Goal: Task Accomplishment & Management: Manage account settings

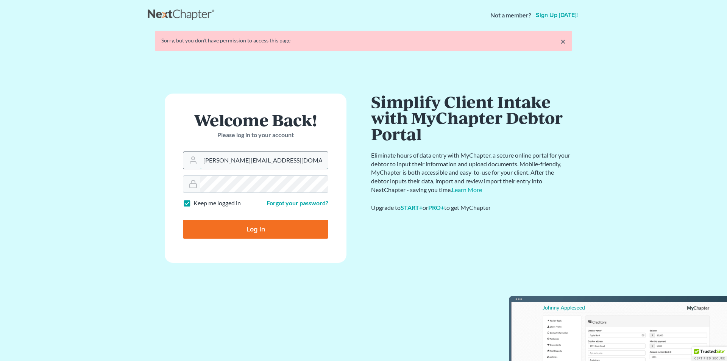
click at [232, 159] on input "tania@brasfieldlawfirm.com" at bounding box center [264, 160] width 128 height 17
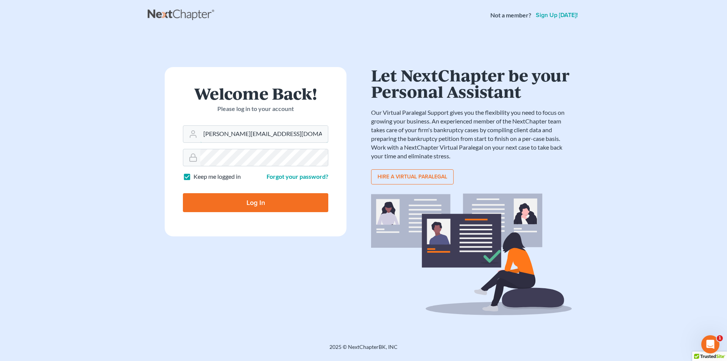
type input "angel@brasfieldlawfirm.com"
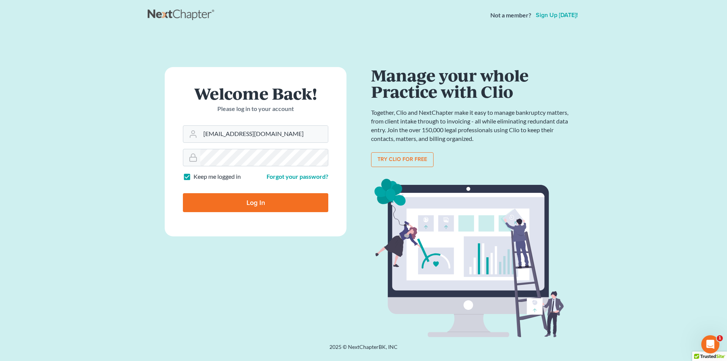
click at [248, 202] on input "Log In" at bounding box center [255, 202] width 145 height 19
type input "Thinking..."
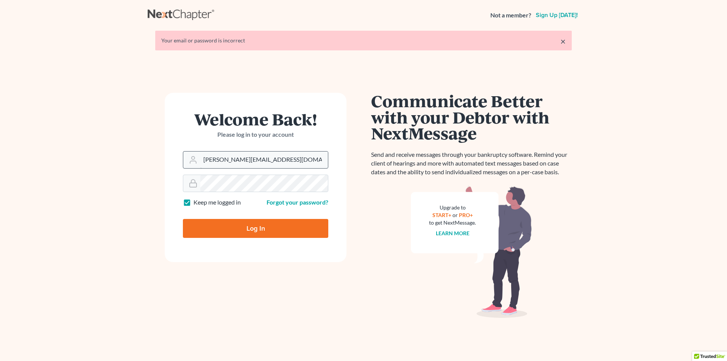
click at [279, 162] on input "[PERSON_NAME][EMAIL_ADDRESS][DOMAIN_NAME]" at bounding box center [264, 159] width 128 height 17
click at [279, 162] on input "tania@brasfieldlawfirm.com" at bounding box center [264, 159] width 128 height 17
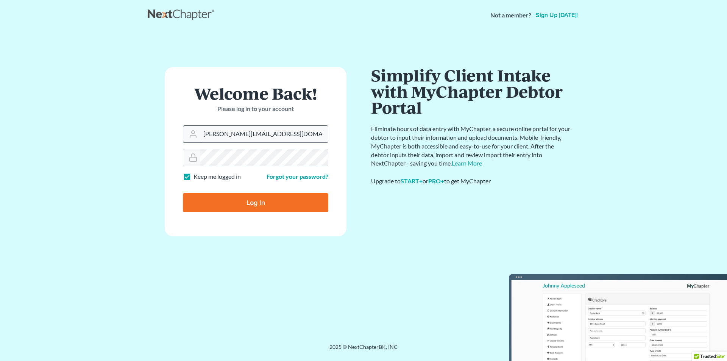
click at [304, 140] on input "tania@brasfieldlawfirm.com" at bounding box center [264, 134] width 128 height 17
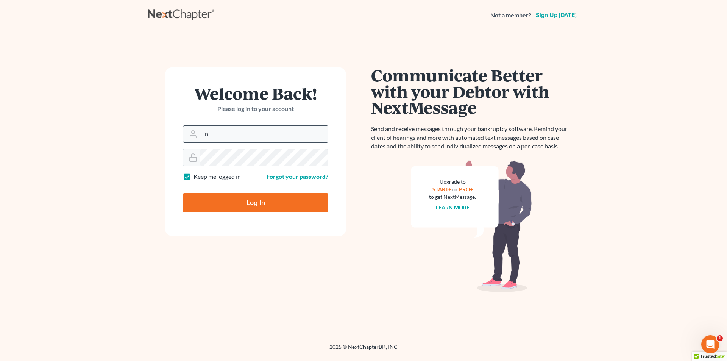
type input "info@brasfieldlawfirm.com"
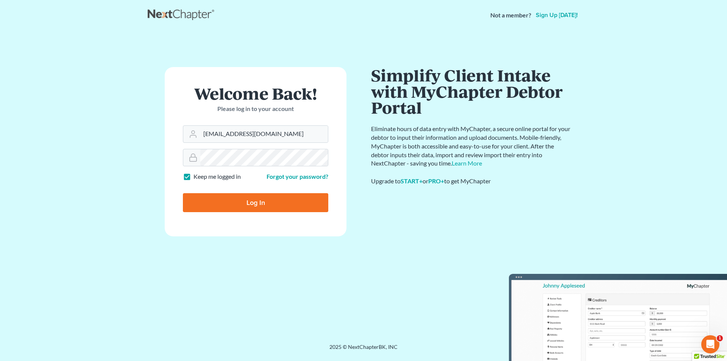
click at [262, 208] on input "Log In" at bounding box center [255, 202] width 145 height 19
type input "Thinking..."
click at [272, 138] on input "tania@brasfieldlawfirm.com" at bounding box center [264, 134] width 128 height 17
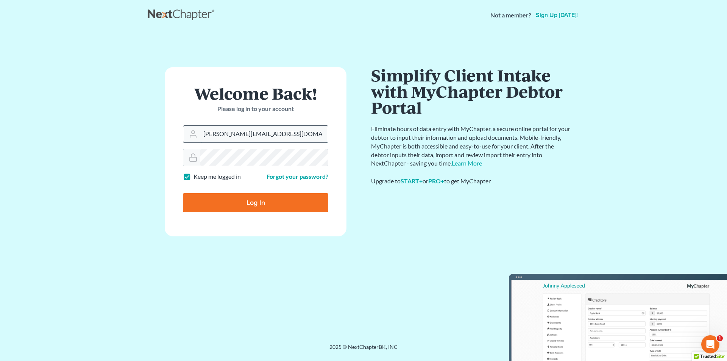
type input "angel@brasfieldlawfirm.com"
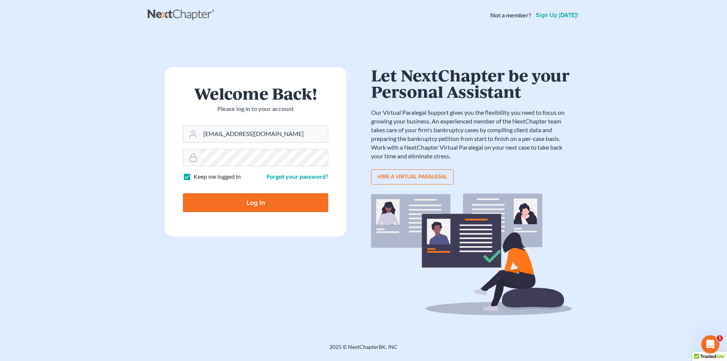
click at [212, 206] on input "Log In" at bounding box center [255, 202] width 145 height 19
type input "Thinking..."
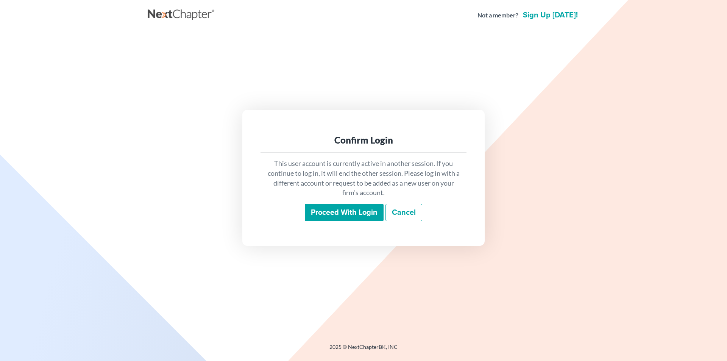
click at [360, 212] on input "Proceed with login" at bounding box center [344, 212] width 79 height 17
